Goal: Task Accomplishment & Management: Complete application form

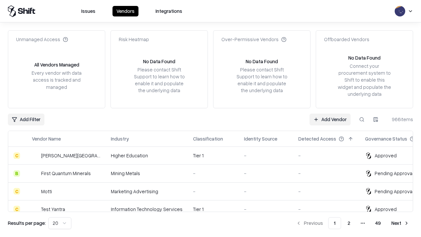
click at [330, 119] on link "Add Vendor" at bounding box center [329, 119] width 41 height 12
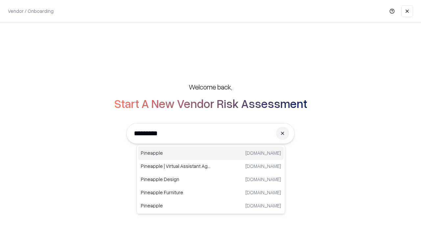
click at [211, 153] on div "Pineapple [DOMAIN_NAME]" at bounding box center [210, 152] width 145 height 13
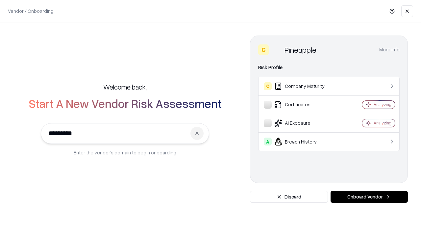
type input "*********"
click at [369, 197] on button "Onboard Vendor" at bounding box center [368, 197] width 77 height 12
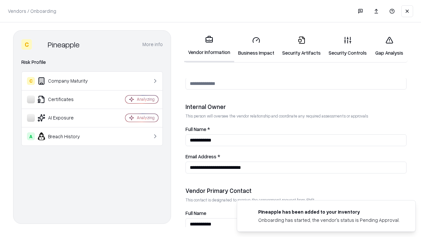
scroll to position [341, 0]
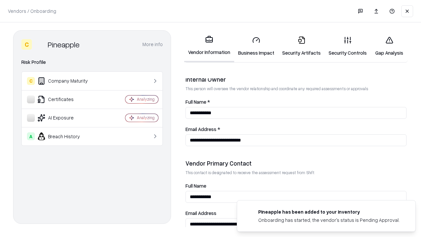
click at [301, 46] on link "Security Artifacts" at bounding box center [301, 46] width 46 height 31
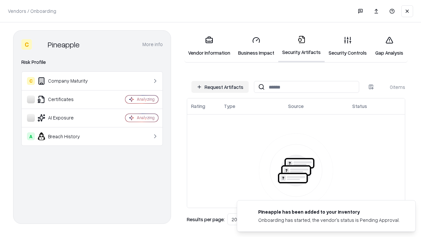
click at [220, 87] on button "Request Artifacts" at bounding box center [219, 87] width 57 height 12
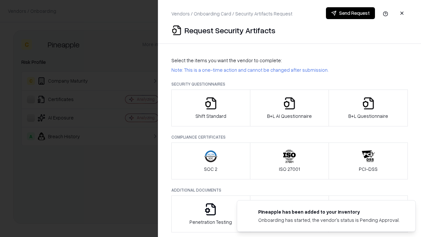
click at [368, 108] on icon "button" at bounding box center [368, 103] width 13 height 13
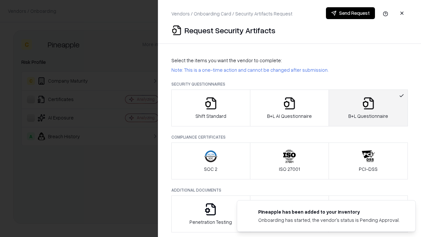
click at [289, 108] on icon "button" at bounding box center [289, 103] width 13 height 13
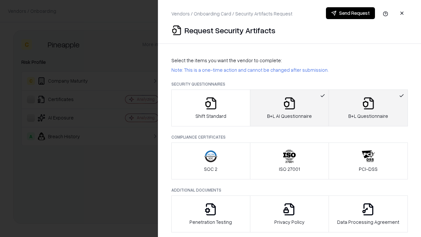
click at [350, 13] on button "Send Request" at bounding box center [350, 13] width 49 height 12
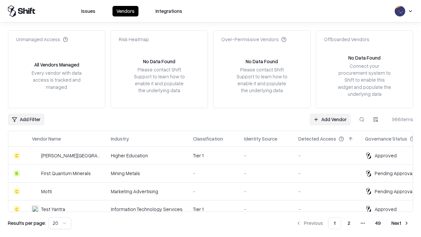
click at [362, 119] on button at bounding box center [362, 119] width 12 height 12
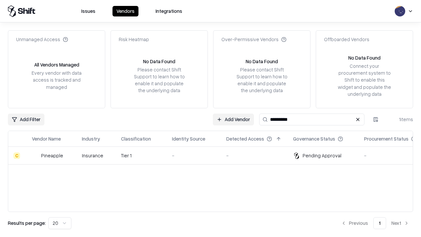
type input "*********"
click at [214, 155] on div "-" at bounding box center [194, 155] width 44 height 7
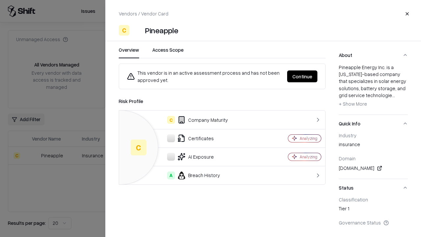
click at [302, 76] on button "Continue" at bounding box center [302, 76] width 30 height 12
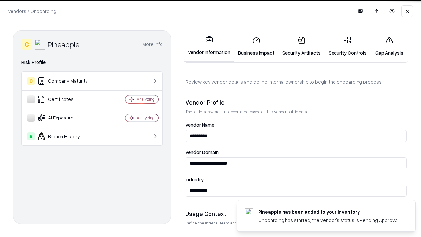
click at [301, 46] on link "Security Artifacts" at bounding box center [301, 46] width 46 height 31
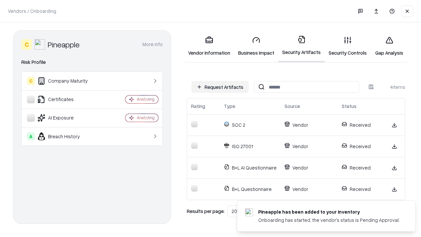
click at [389, 46] on link "Gap Analysis" at bounding box center [389, 46] width 37 height 31
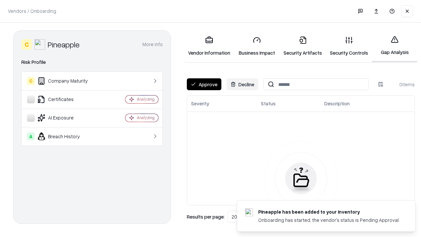
click at [204, 84] on button "Approve" at bounding box center [204, 84] width 35 height 12
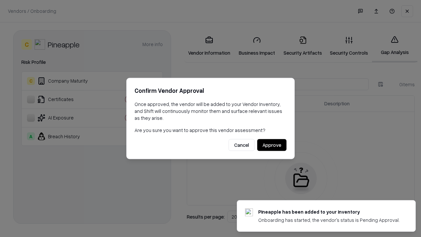
click at [272, 145] on button "Approve" at bounding box center [271, 145] width 29 height 12
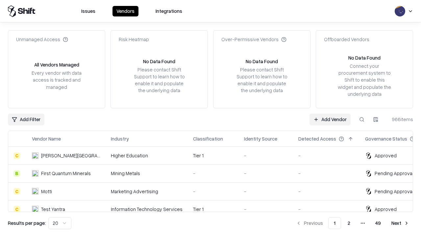
type input "*********"
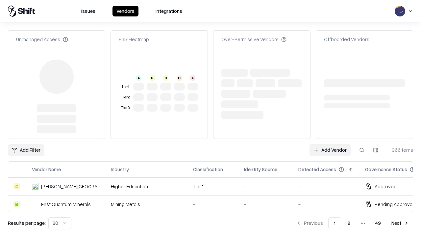
click at [330, 144] on link "Add Vendor" at bounding box center [329, 150] width 41 height 12
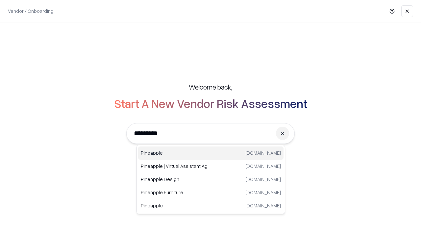
click at [211, 153] on div "Pineapple pineappleenergy.com" at bounding box center [210, 152] width 145 height 13
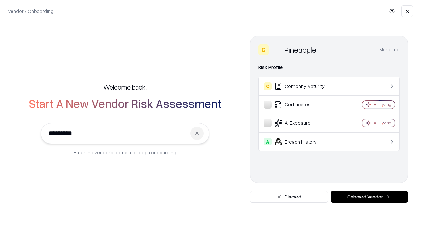
type input "*********"
click at [369, 197] on button "Onboard Vendor" at bounding box center [368, 197] width 77 height 12
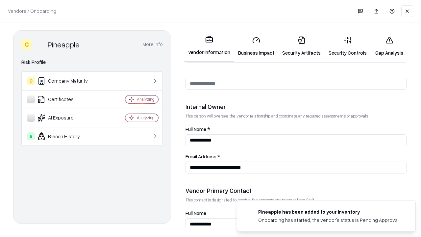
scroll to position [341, 0]
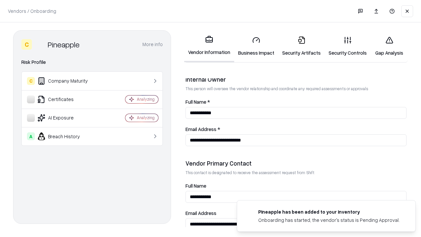
click at [389, 46] on link "Gap Analysis" at bounding box center [389, 46] width 37 height 31
